Goal: Transaction & Acquisition: Register for event/course

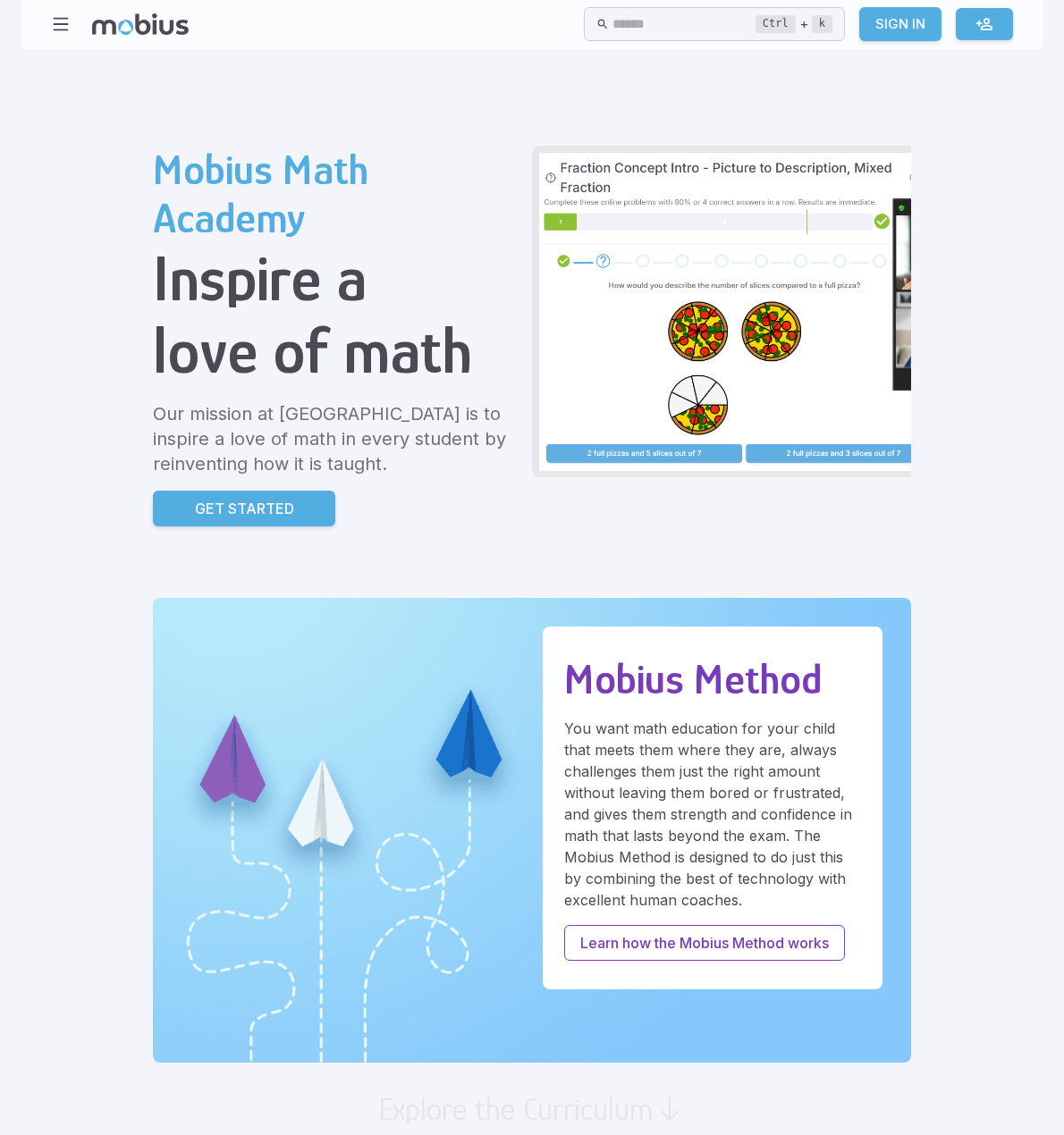
click at [0, 0] on p "Programs" at bounding box center [0, 0] width 0 height 0
click at [0, 0] on span "Navigators (Grades 4-6)" at bounding box center [0, 0] width 0 height 0
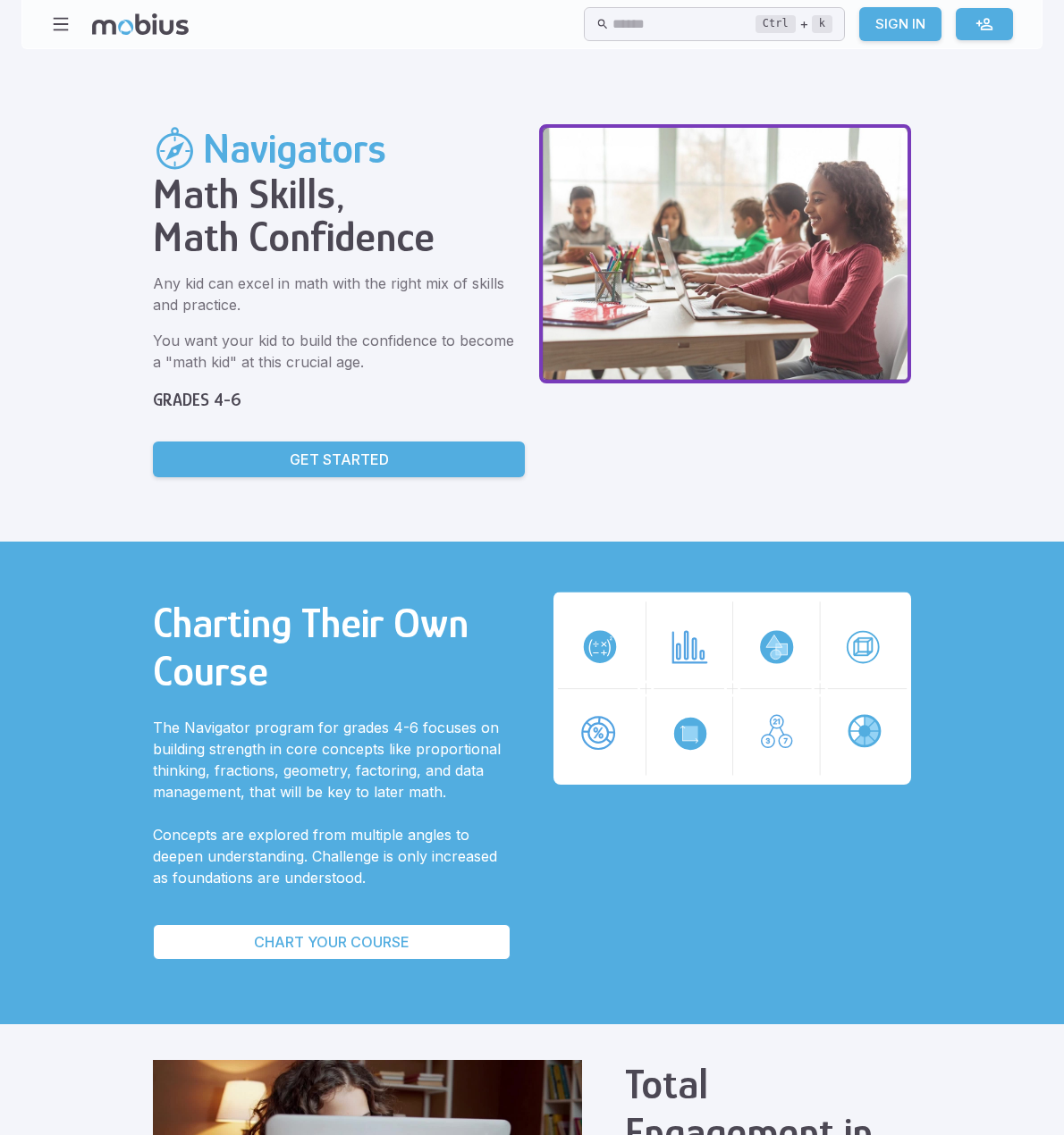
click at [0, 0] on link "Join" at bounding box center [0, 0] width 0 height 0
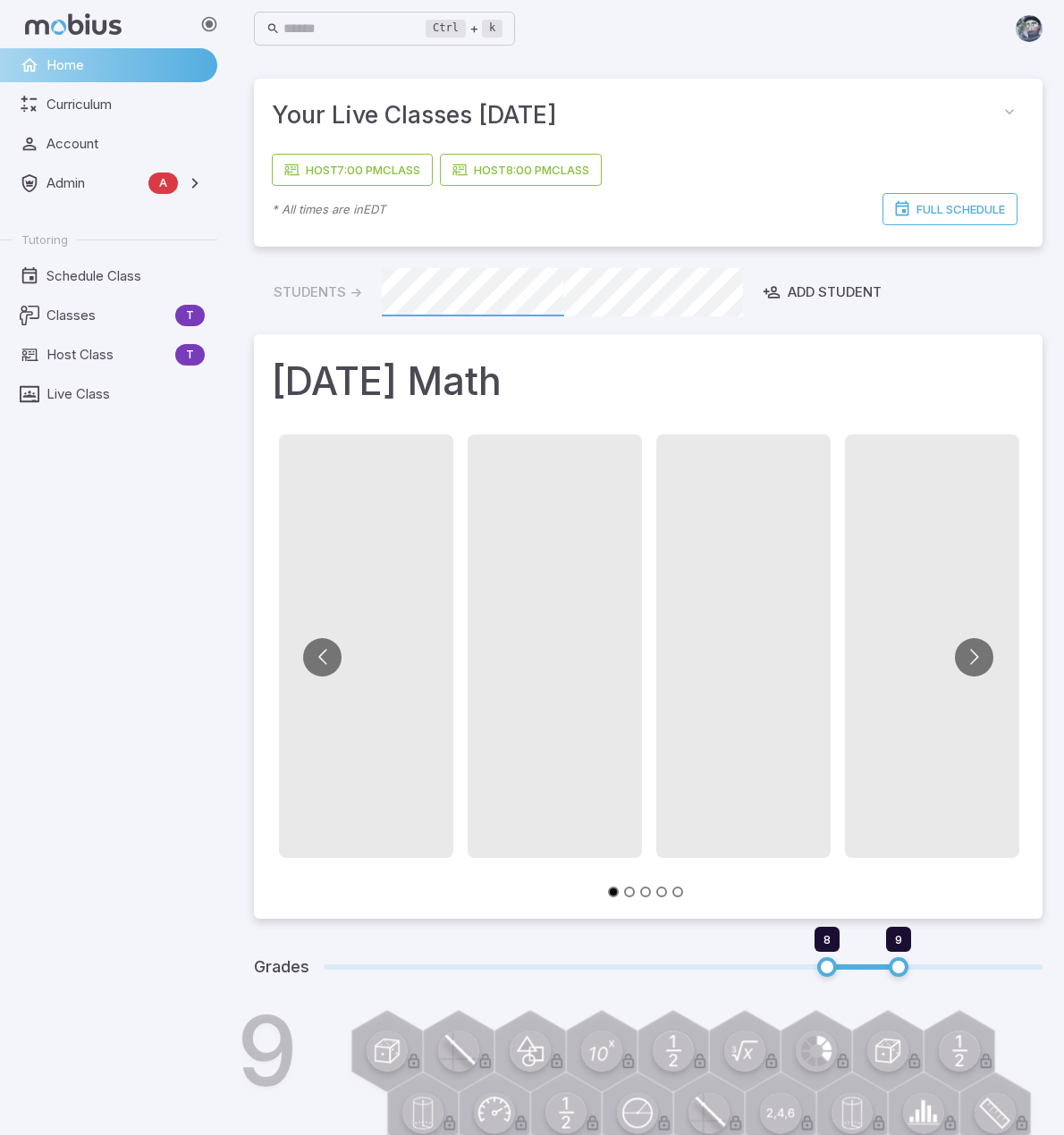
click at [1028, 16] on img at bounding box center [1029, 28] width 27 height 27
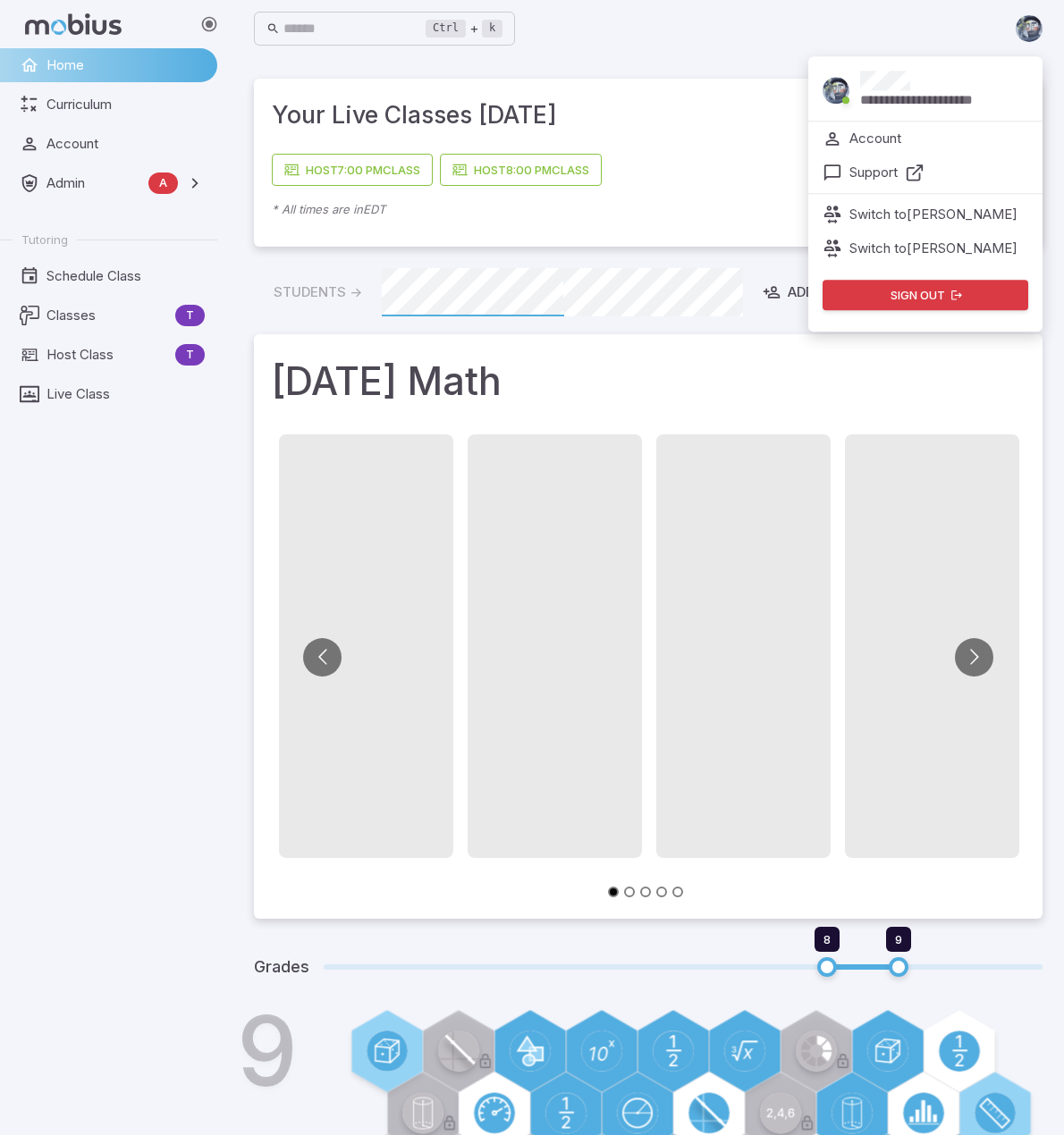
click at [898, 292] on button "Sign out" at bounding box center [925, 295] width 206 height 31
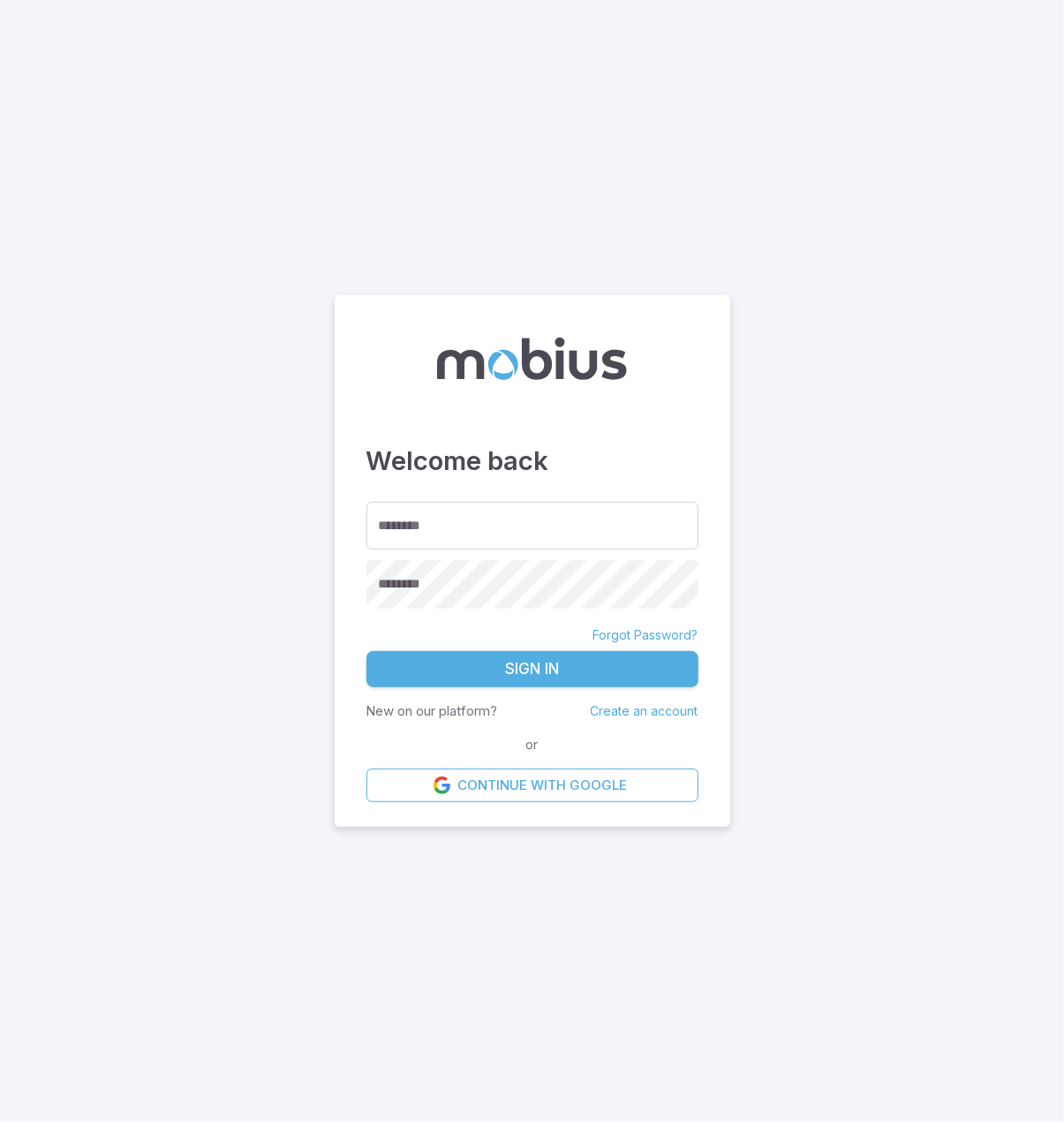
click at [635, 718] on link "Create an account" at bounding box center [645, 711] width 108 height 15
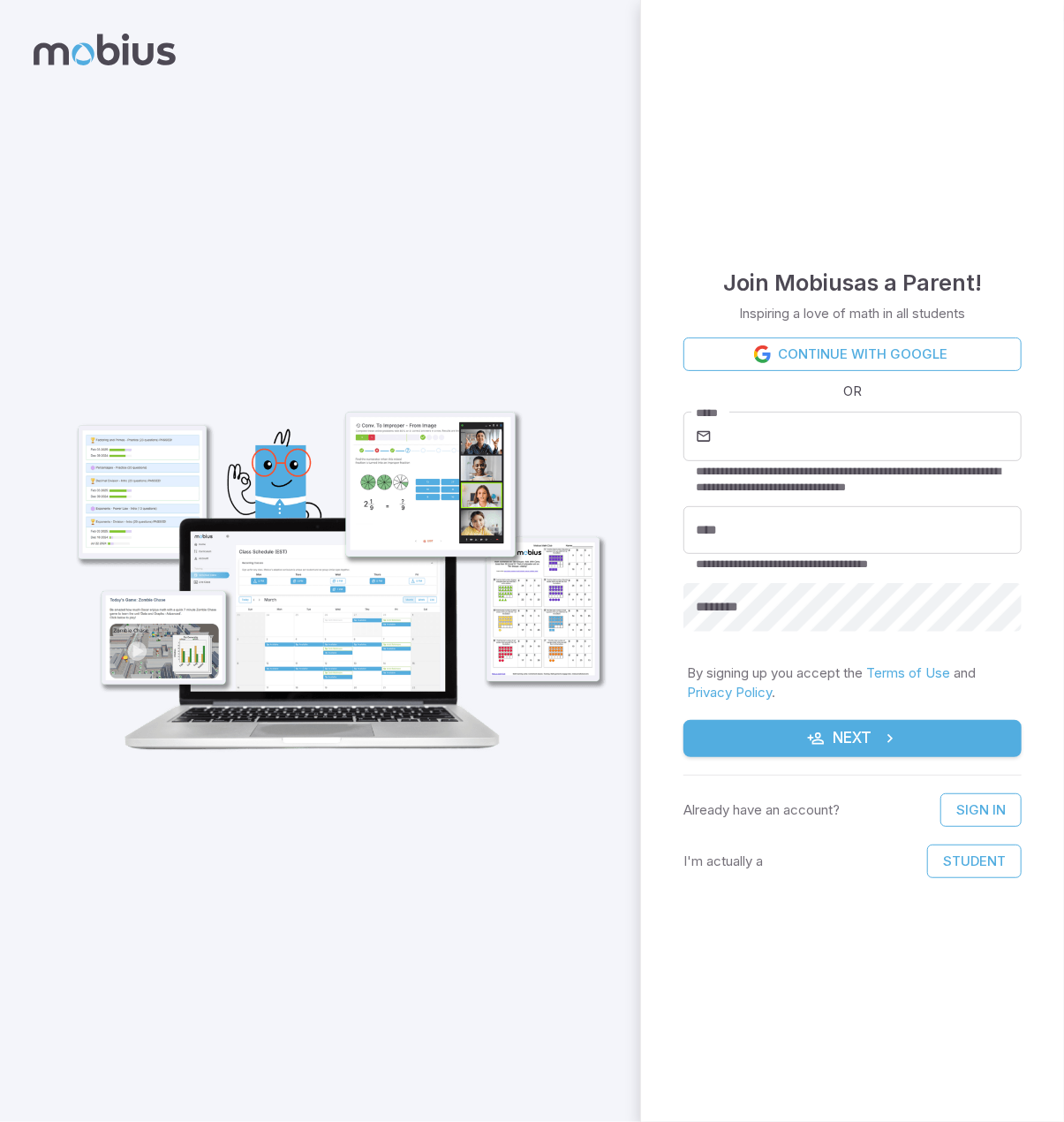
click at [995, 863] on button "Student" at bounding box center [974, 861] width 94 height 34
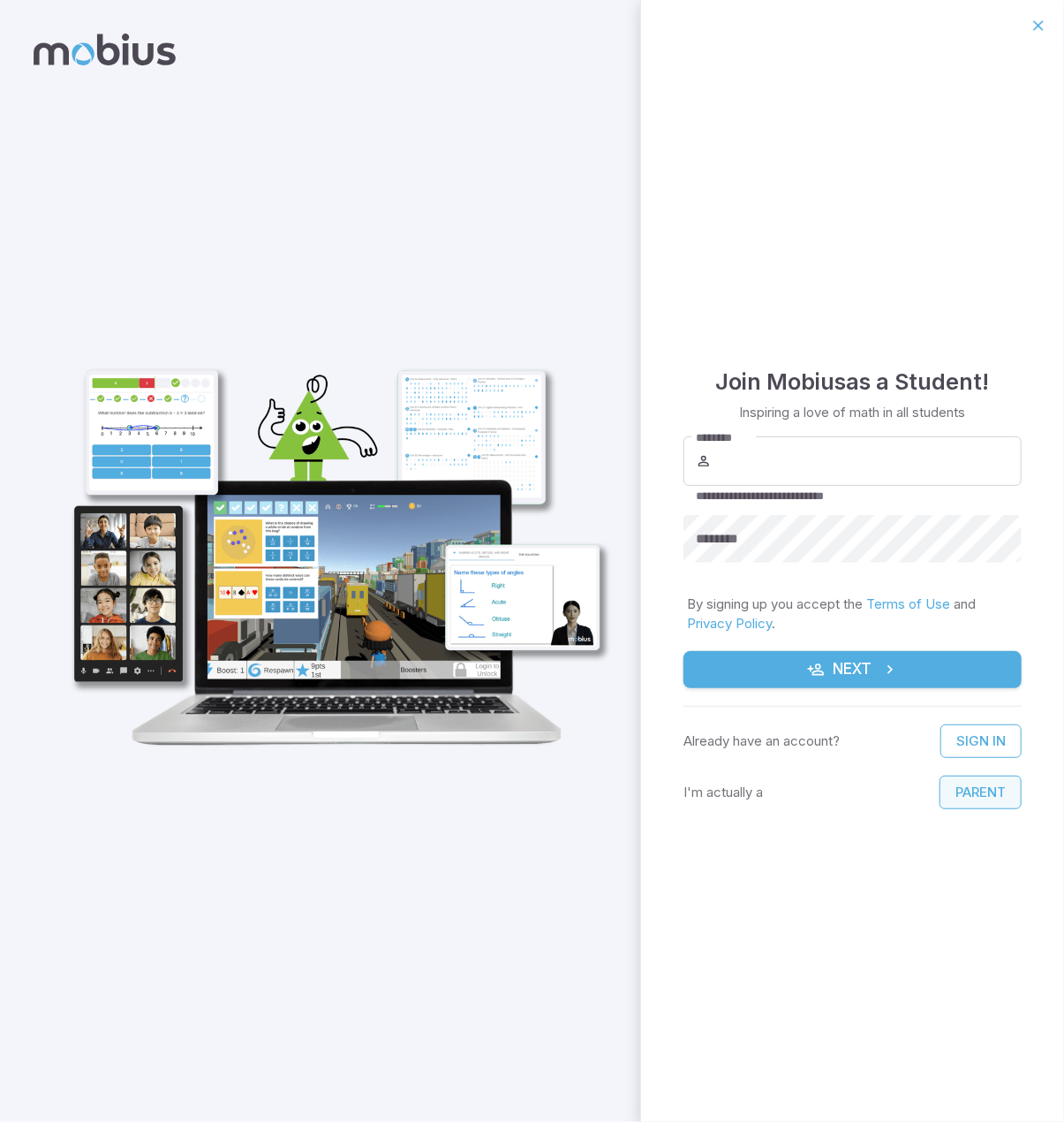
click at [992, 788] on button "Parent" at bounding box center [981, 792] width 82 height 34
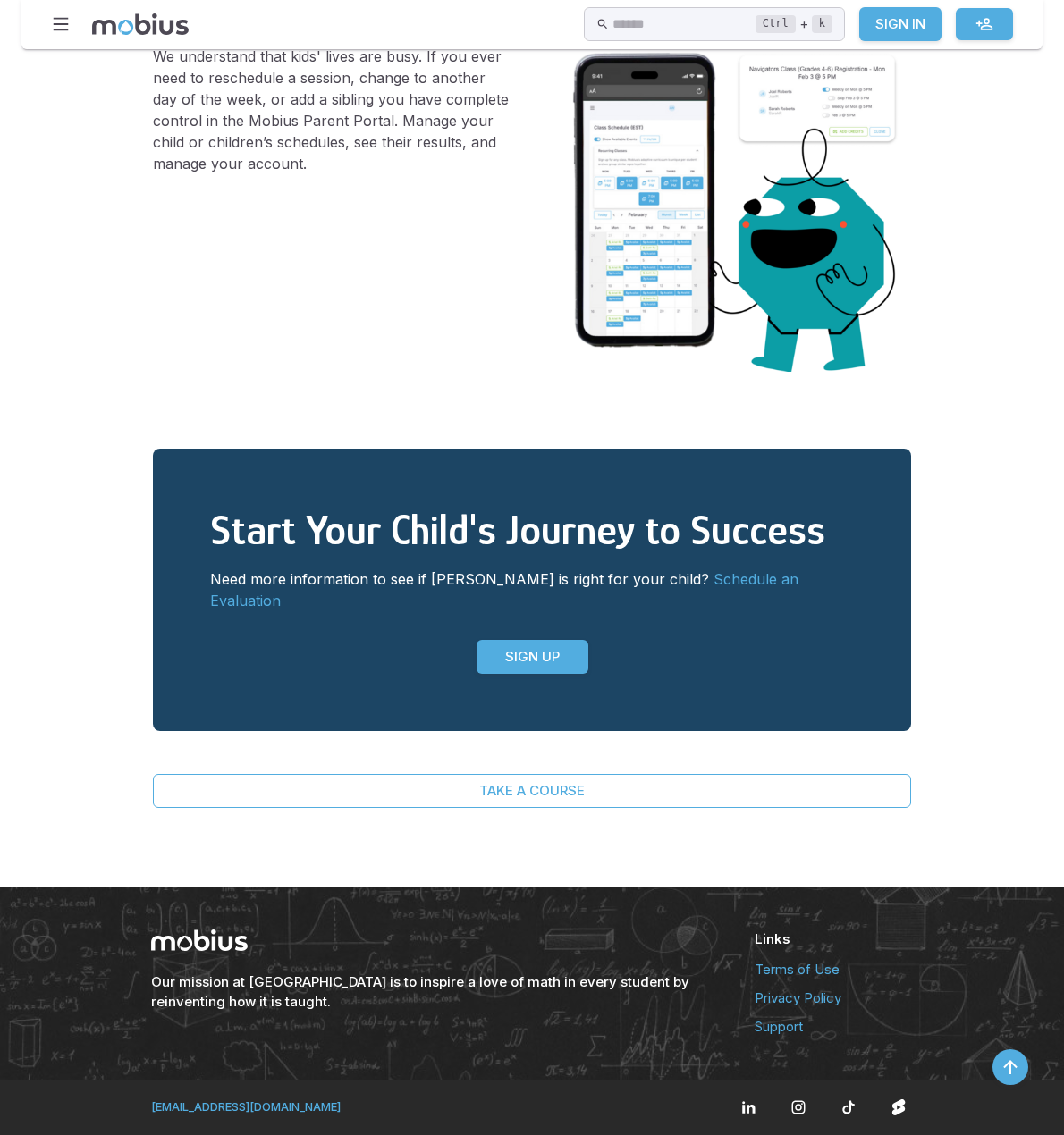
scroll to position [3120, 0]
